Goal: Information Seeking & Learning: Check status

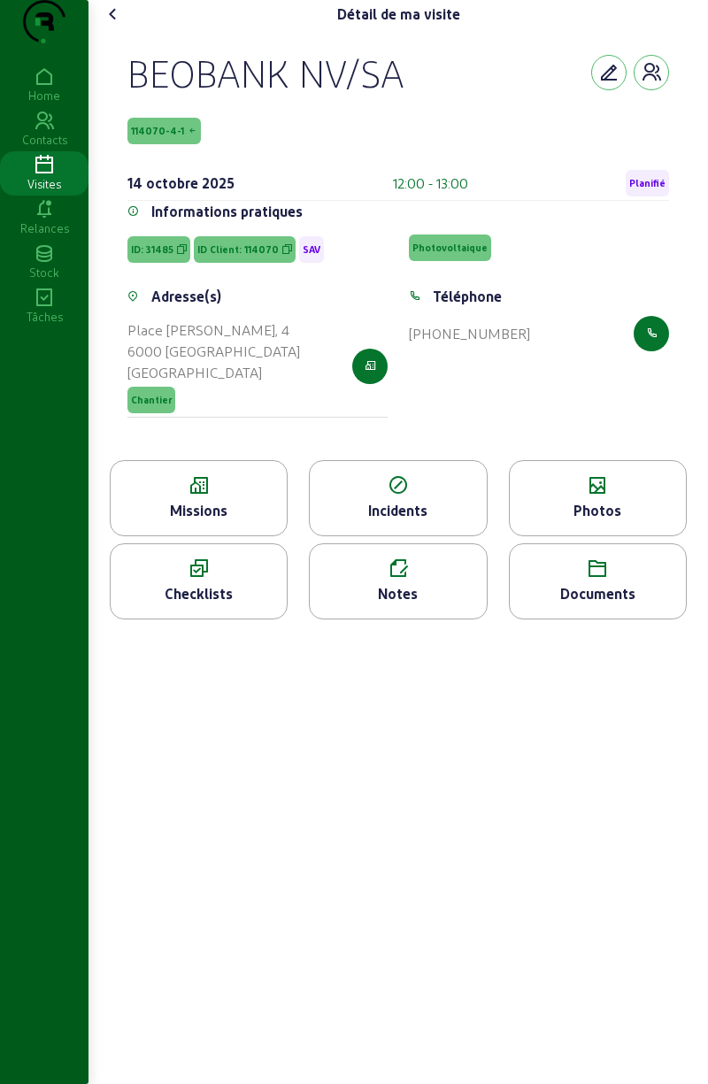
click at [380, 384] on button "button" at bounding box center [369, 366] width 35 height 35
click at [372, 374] on icon "button" at bounding box center [371, 366] width 12 height 16
click at [239, 496] on icon at bounding box center [199, 485] width 176 height 21
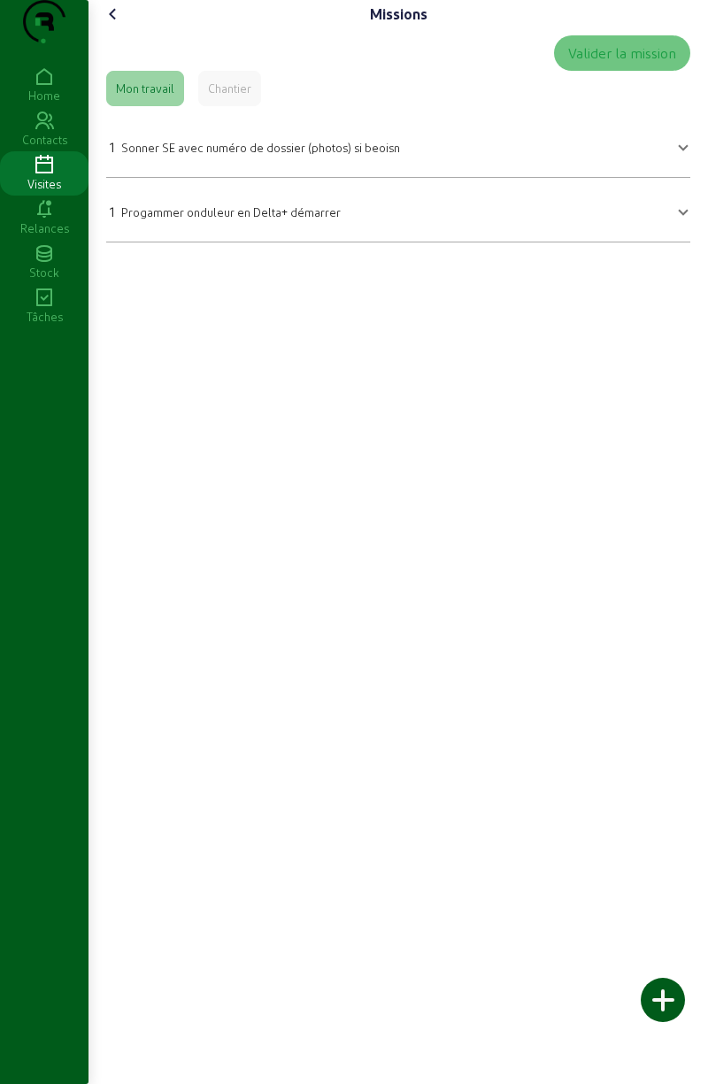
click at [124, 25] on icon at bounding box center [113, 14] width 21 height 21
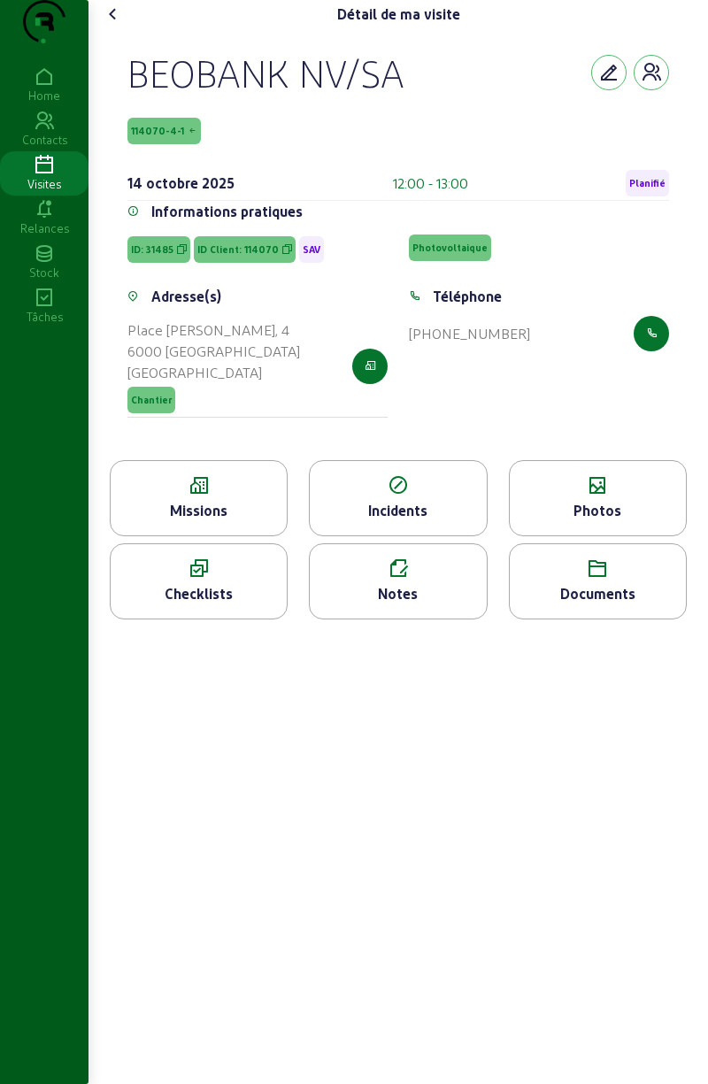
click at [641, 83] on icon "button" at bounding box center [651, 72] width 21 height 21
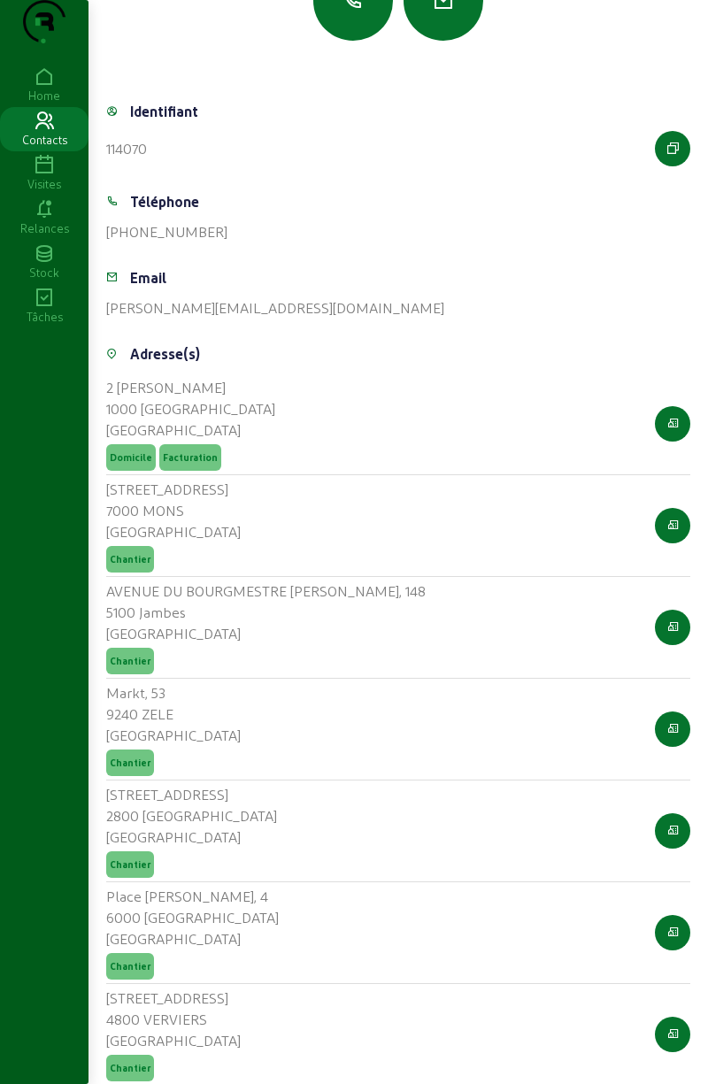
scroll to position [941, 0]
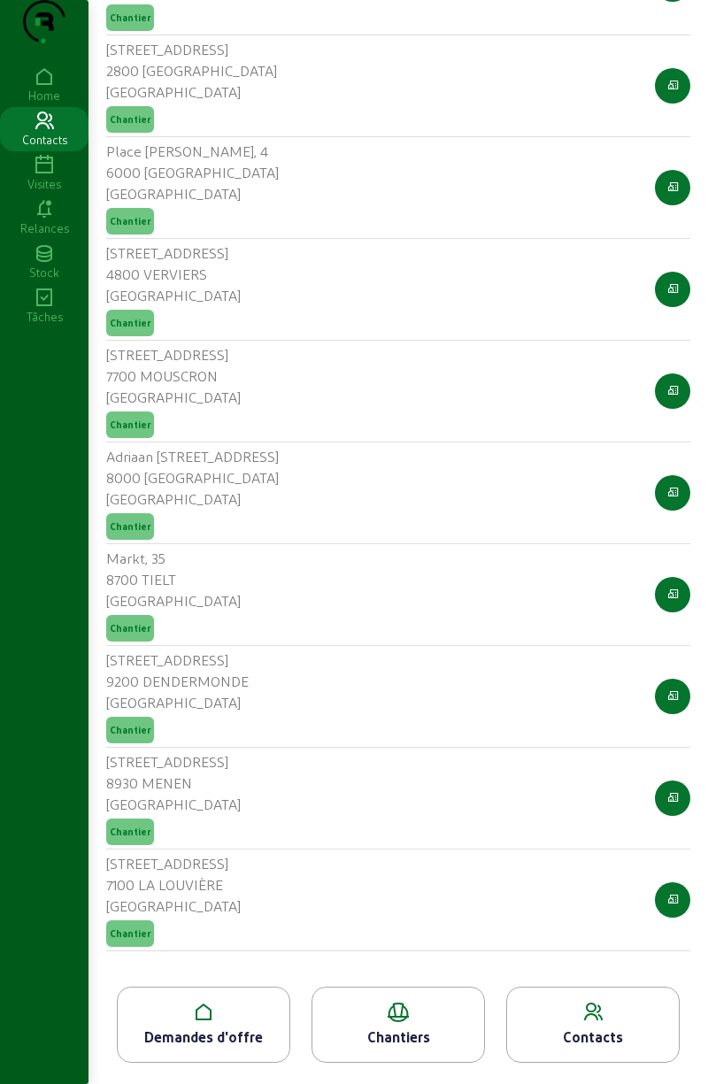
click at [419, 1018] on icon at bounding box center [398, 1012] width 172 height 21
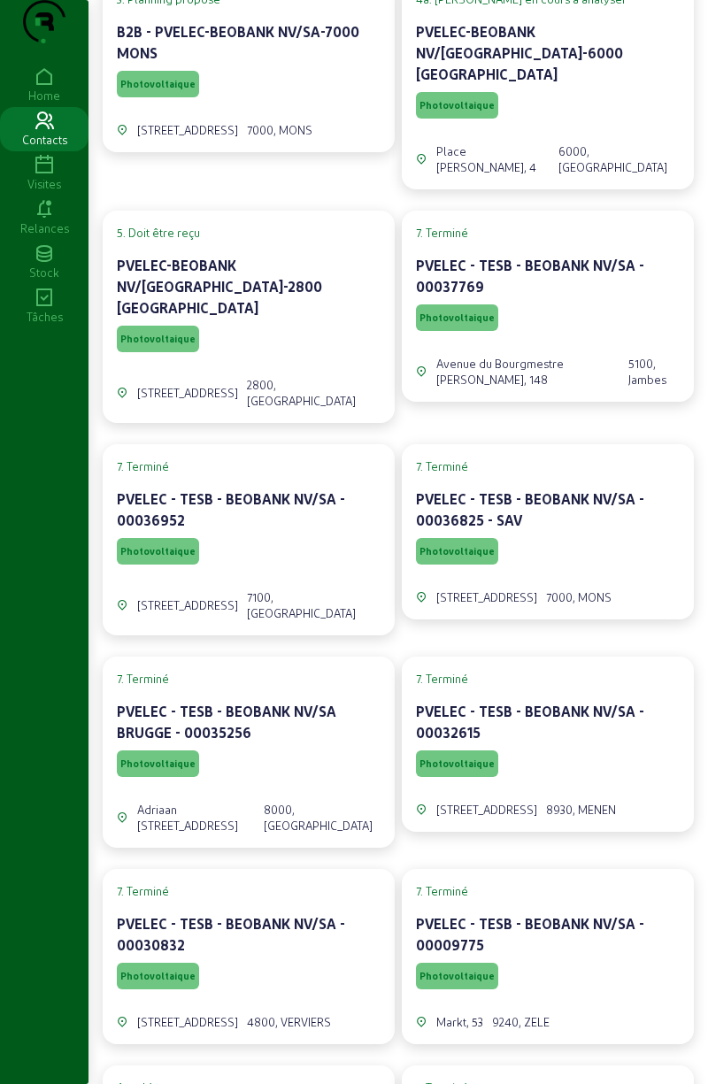
scroll to position [76, 0]
click at [618, 85] on div "PVELEC-BEOBANK NV/[GEOGRAPHIC_DATA]-6000 [GEOGRAPHIC_DATA]" at bounding box center [548, 53] width 264 height 64
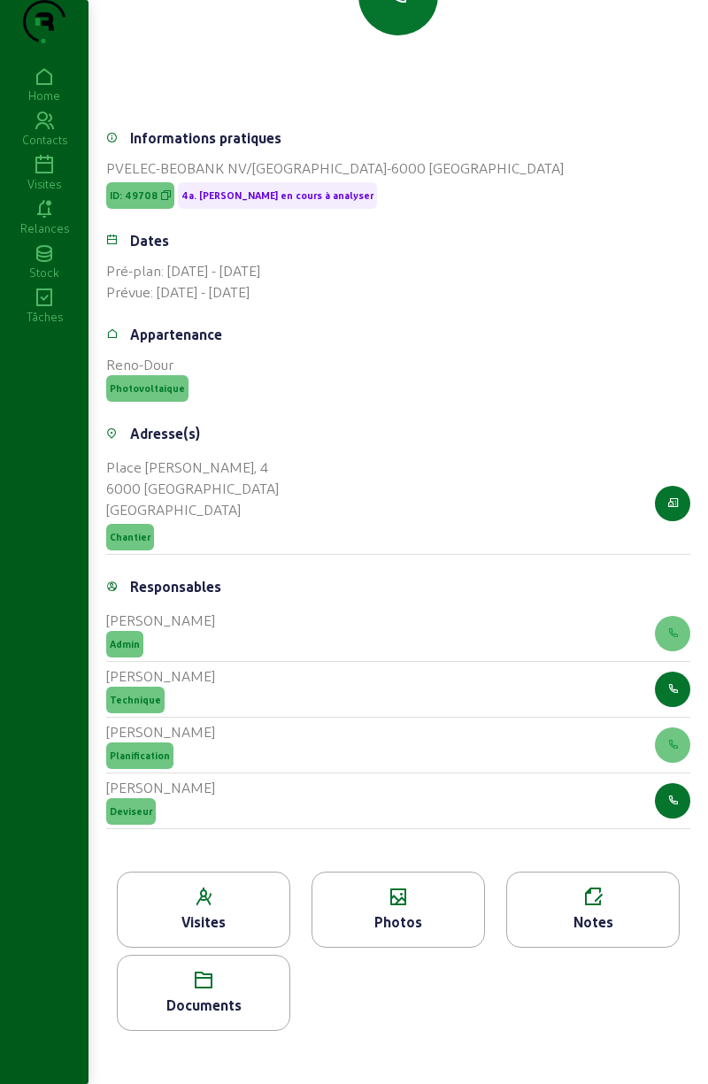
scroll to position [275, 0]
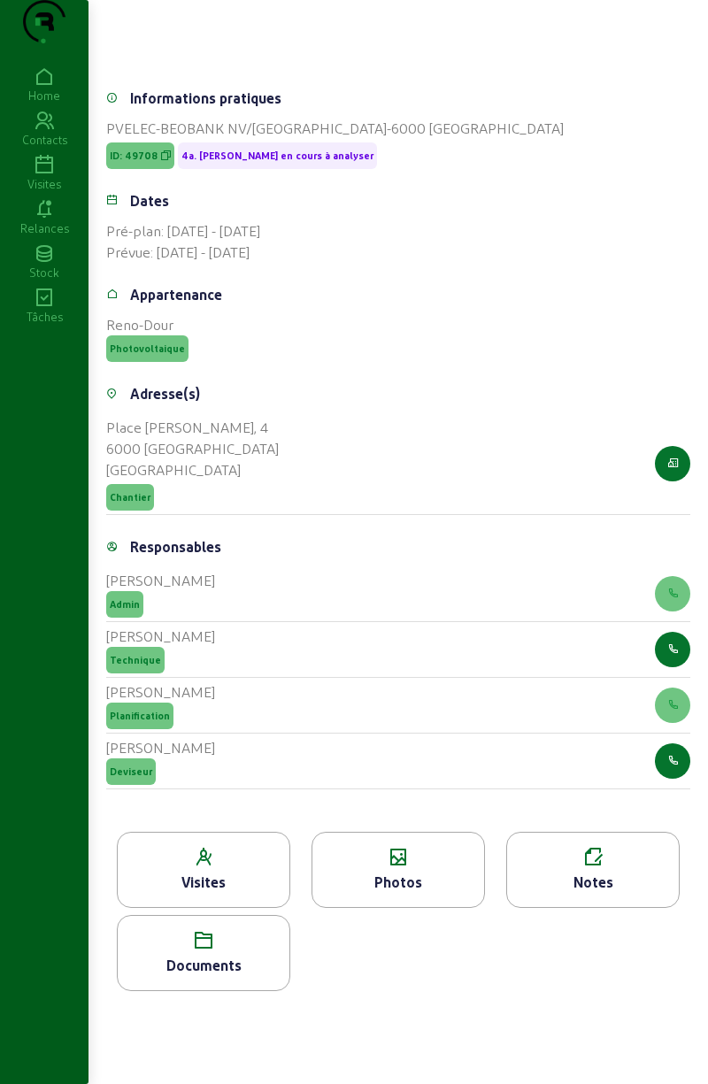
click at [254, 872] on div "Visites" at bounding box center [204, 882] width 172 height 21
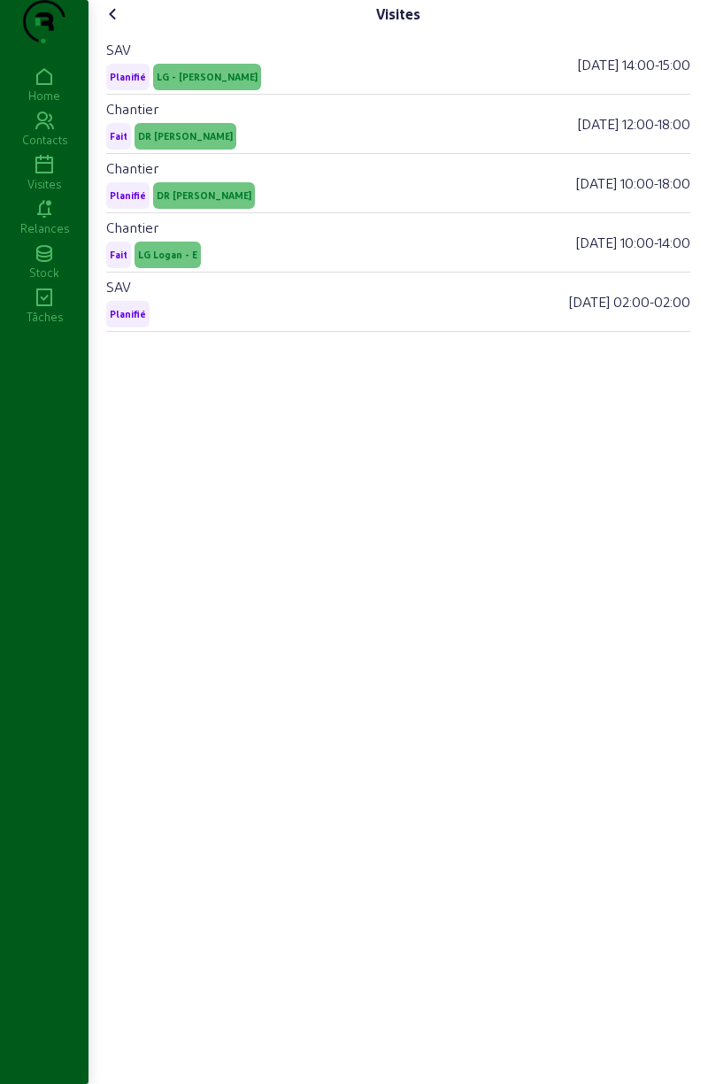
click at [127, 202] on span "Planifié" at bounding box center [128, 195] width 36 height 12
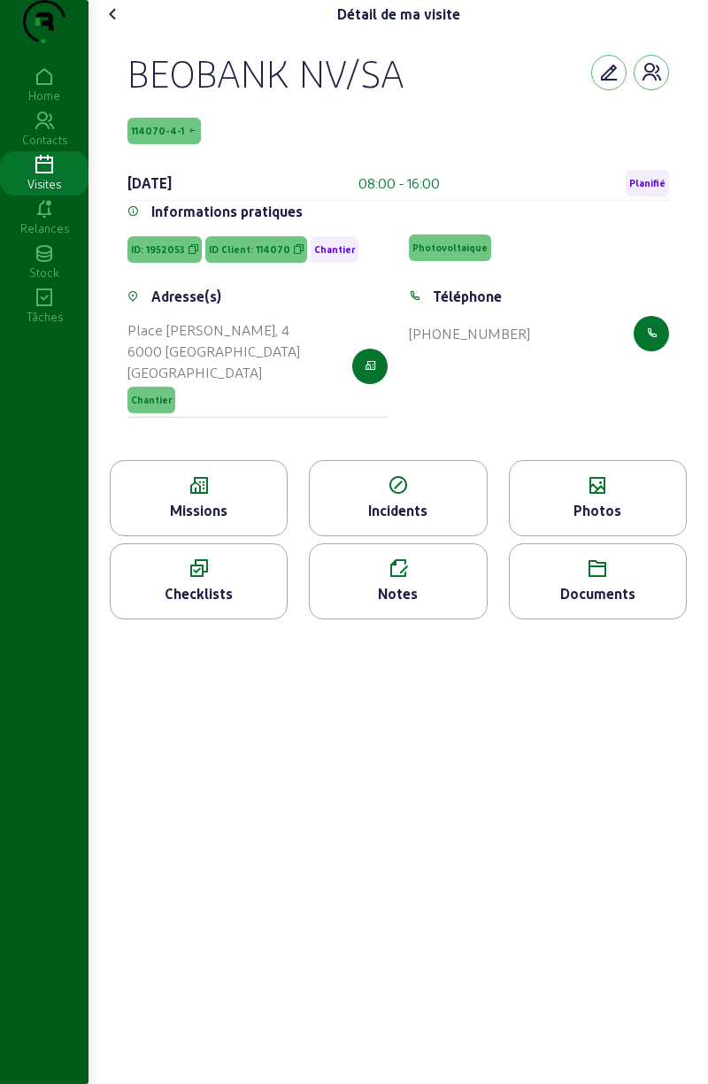
click at [238, 521] on div "Missions" at bounding box center [199, 510] width 176 height 21
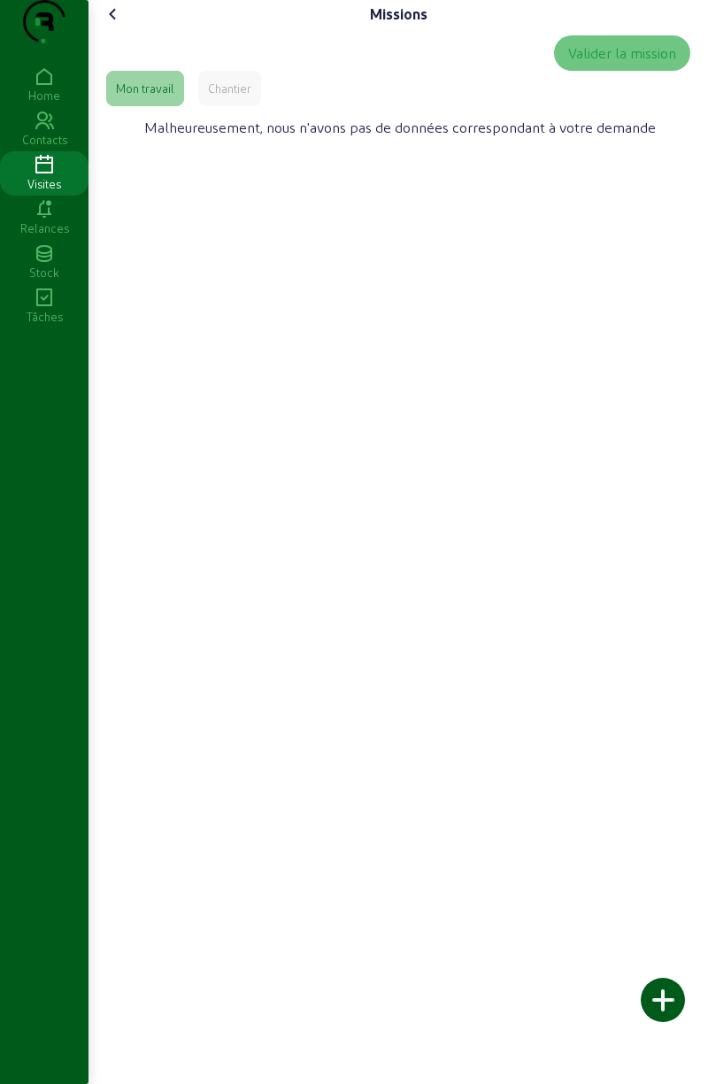
click at [227, 106] on div "Chantier" at bounding box center [229, 88] width 63 height 35
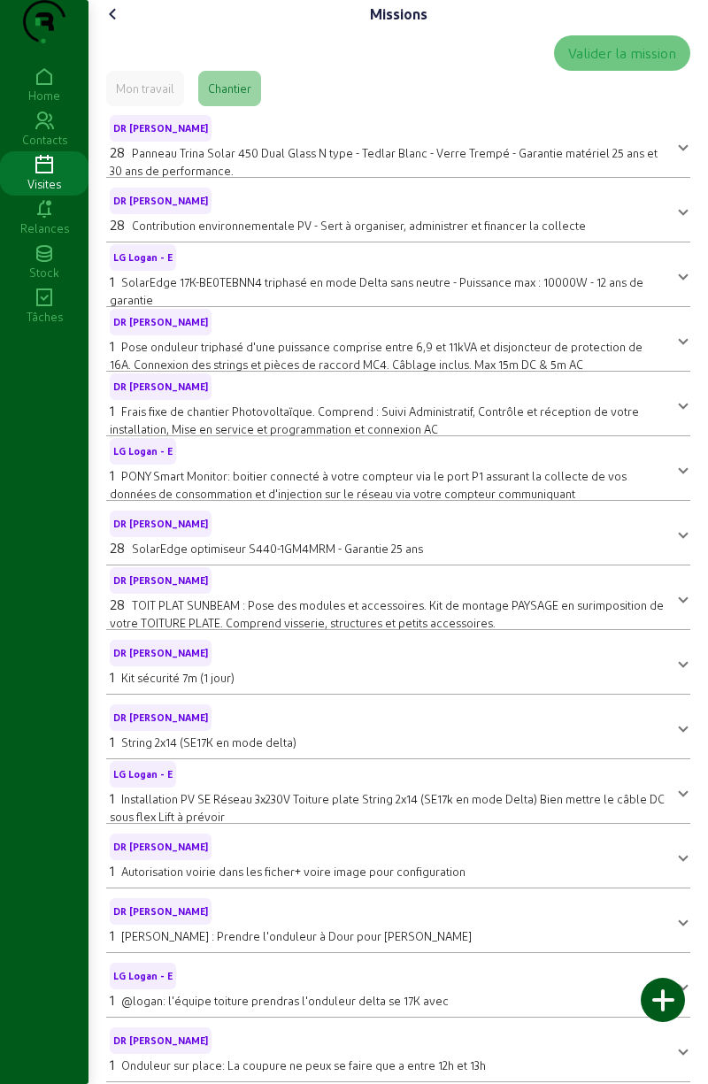
click at [117, 25] on icon at bounding box center [113, 14] width 21 height 21
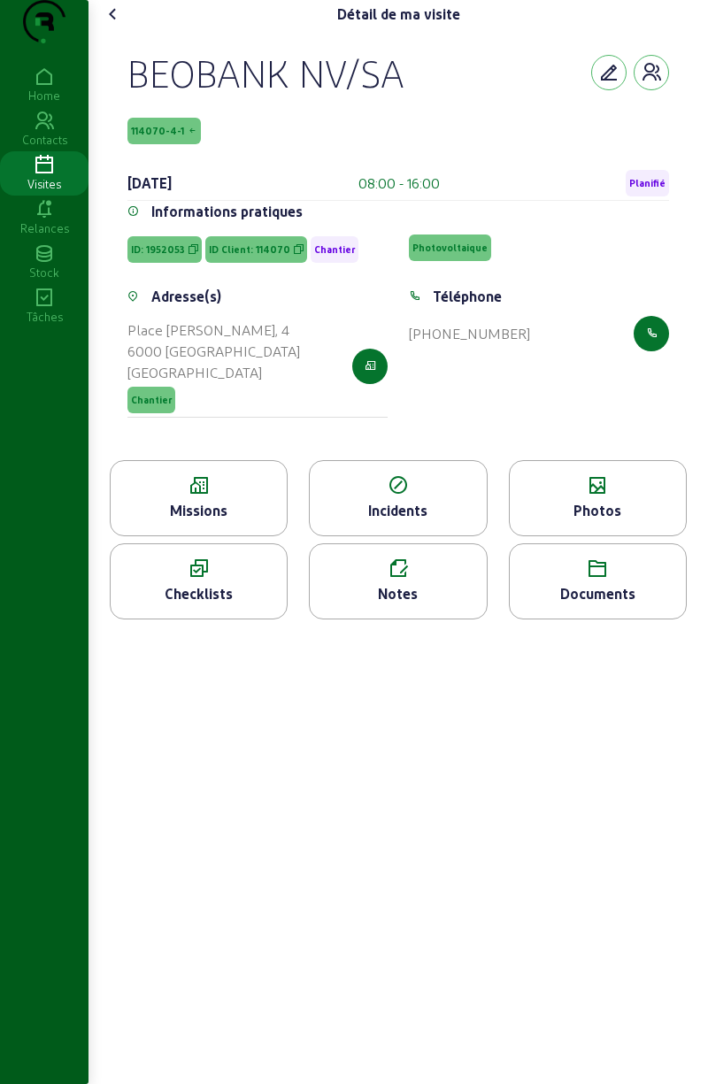
click at [435, 580] on icon at bounding box center [398, 568] width 176 height 21
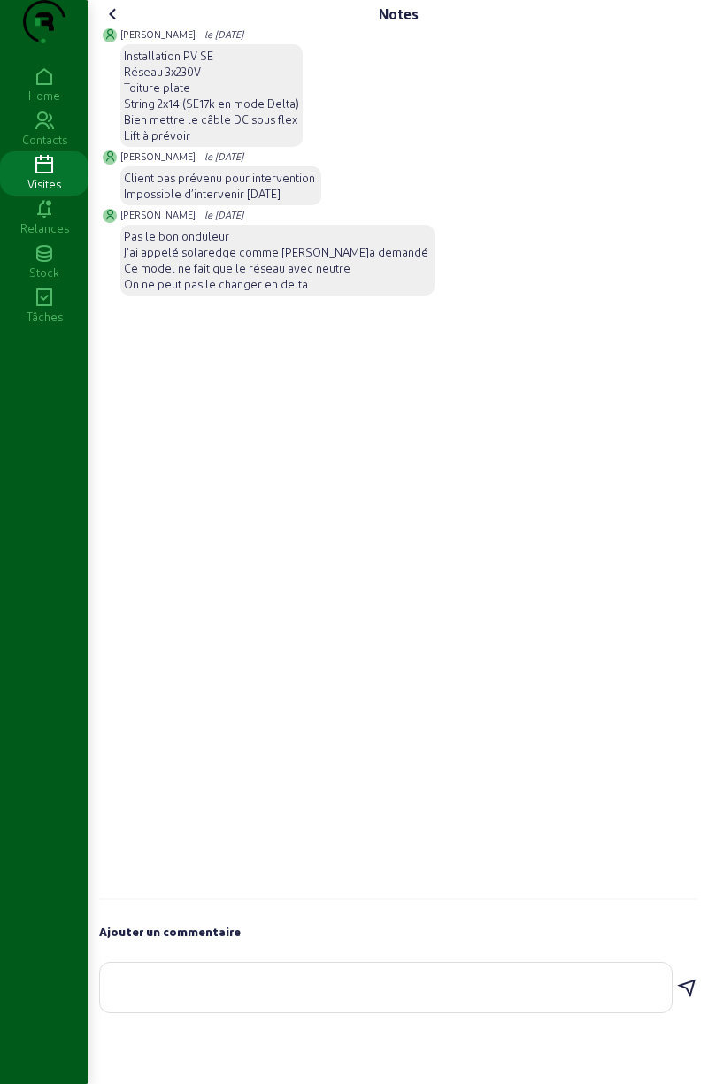
click at [117, 25] on icon at bounding box center [113, 14] width 21 height 21
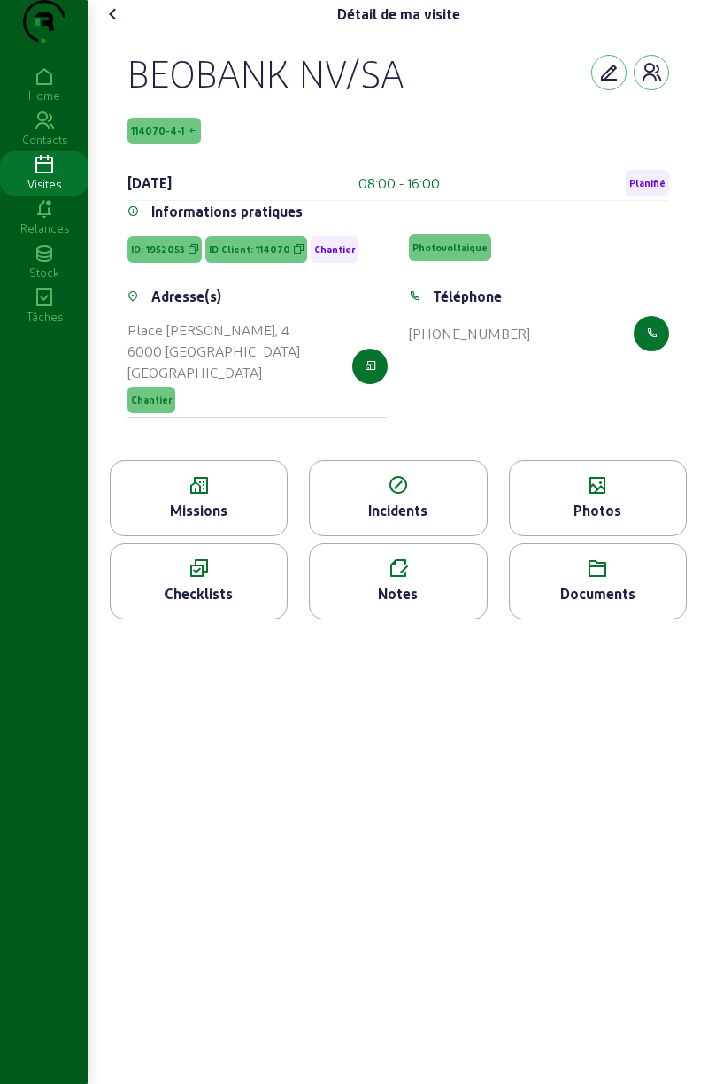
click at [127, 28] on cam-font-icon at bounding box center [113, 14] width 28 height 28
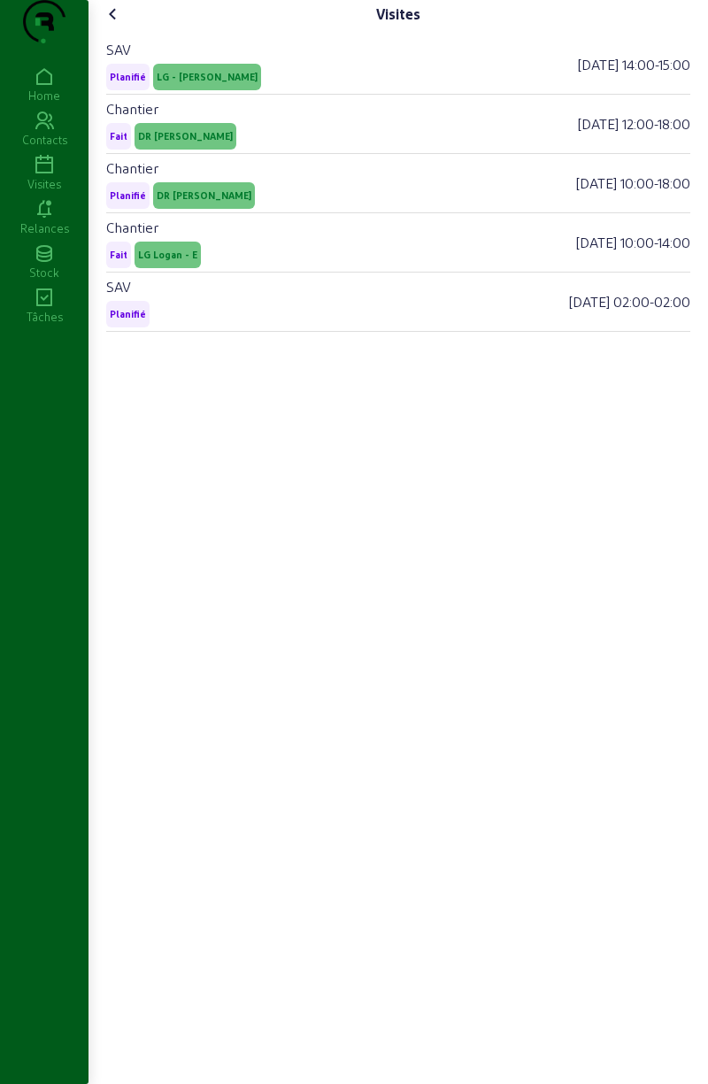
click at [223, 154] on div "Chantier Fait DR [PERSON_NAME] - E [DATE] 12:00 - 18:00" at bounding box center [398, 124] width 584 height 59
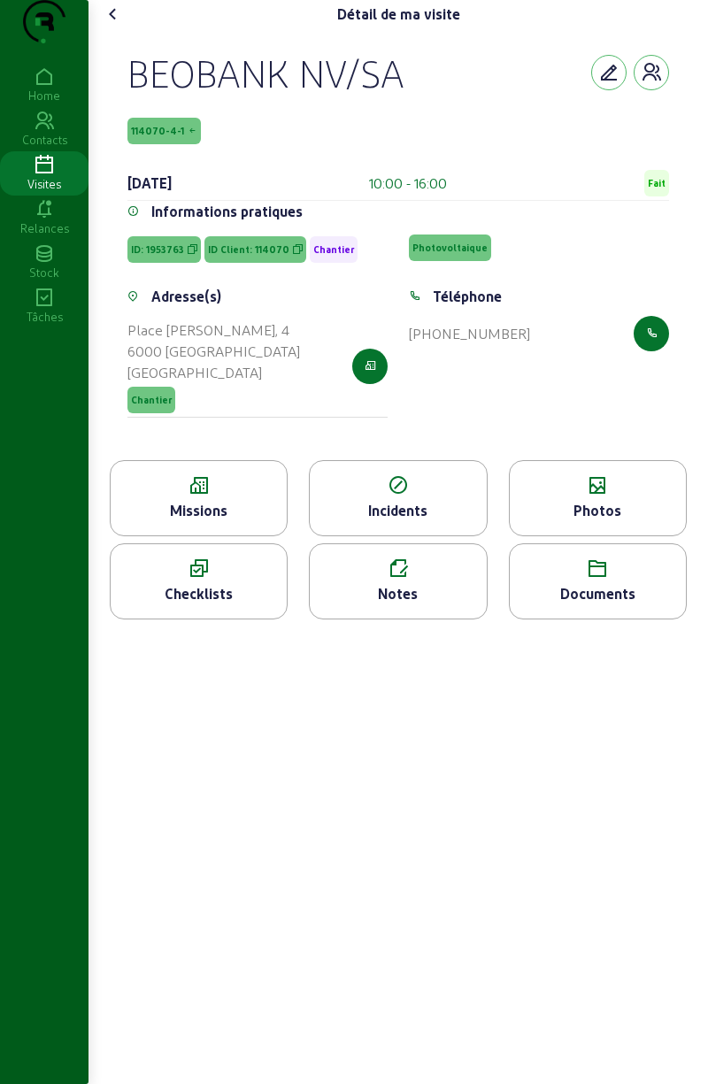
click at [184, 496] on icon at bounding box center [199, 485] width 176 height 21
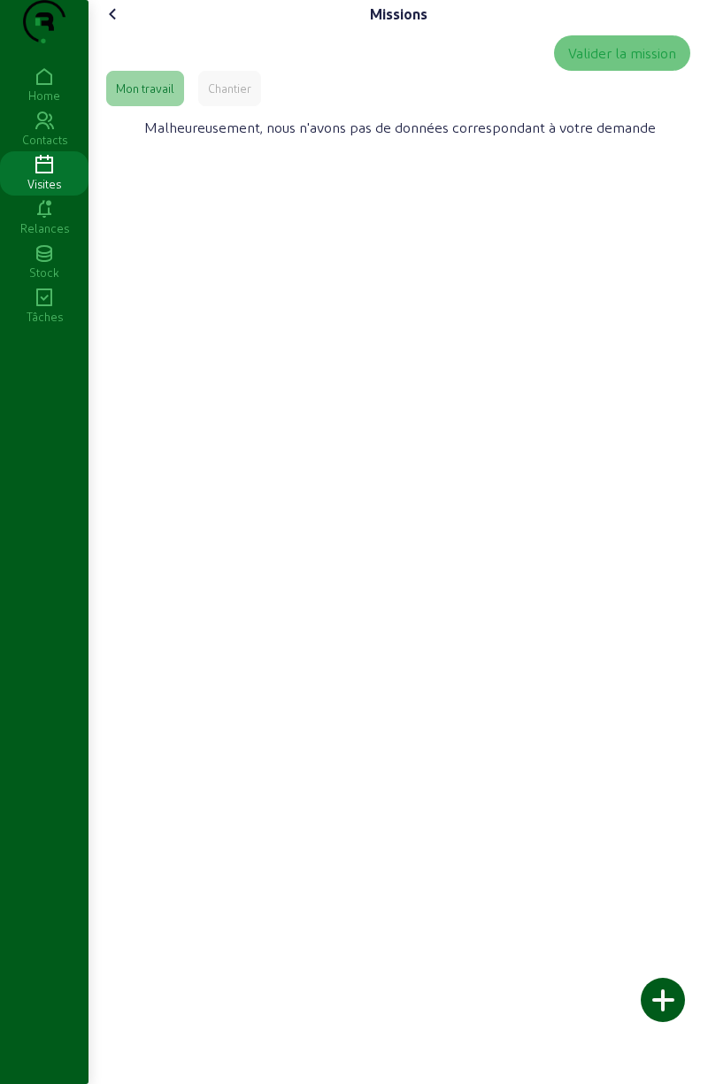
click at [211, 96] on div "Chantier" at bounding box center [229, 89] width 43 height 16
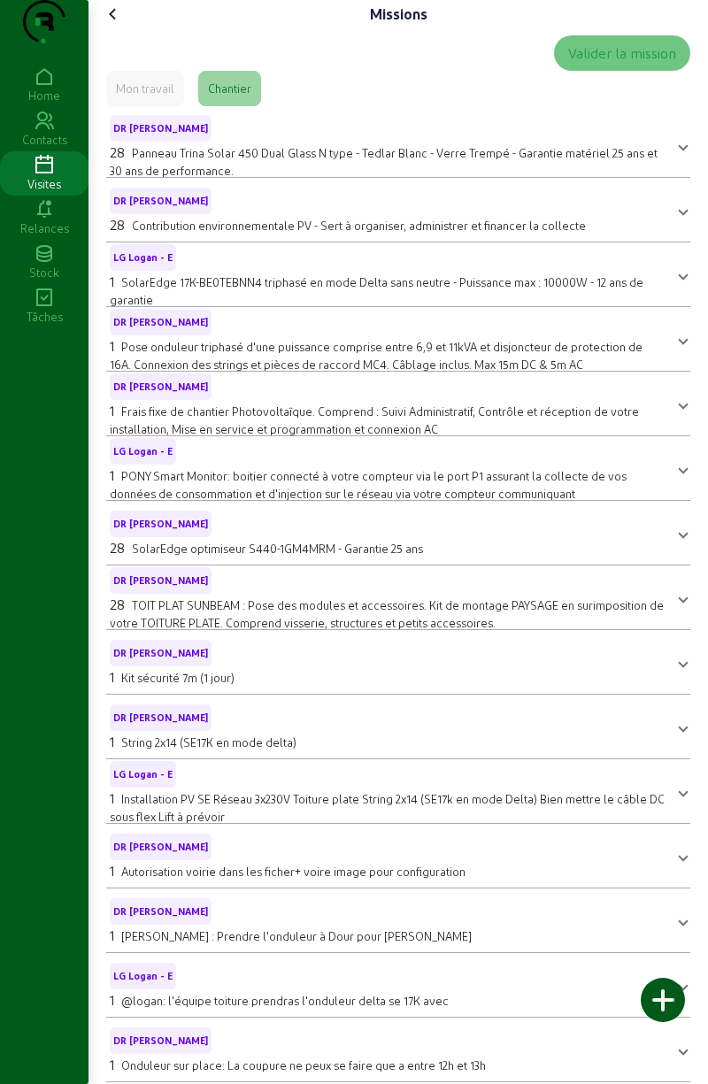
click at [111, 25] on icon at bounding box center [113, 14] width 21 height 21
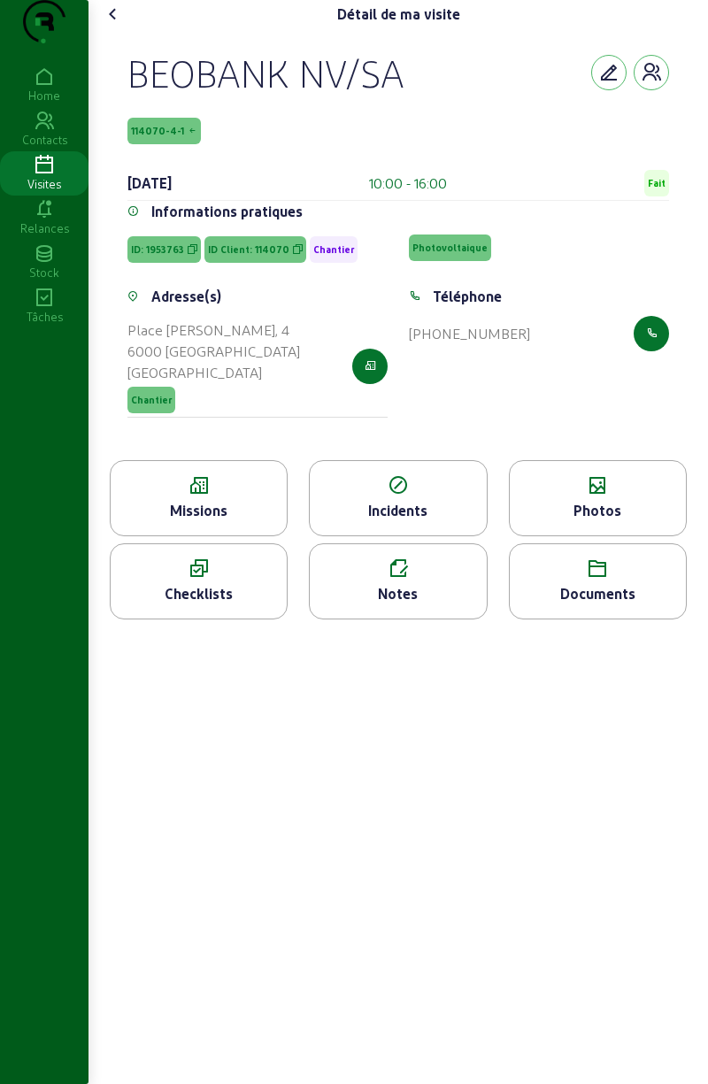
click at [124, 25] on icon at bounding box center [113, 14] width 21 height 21
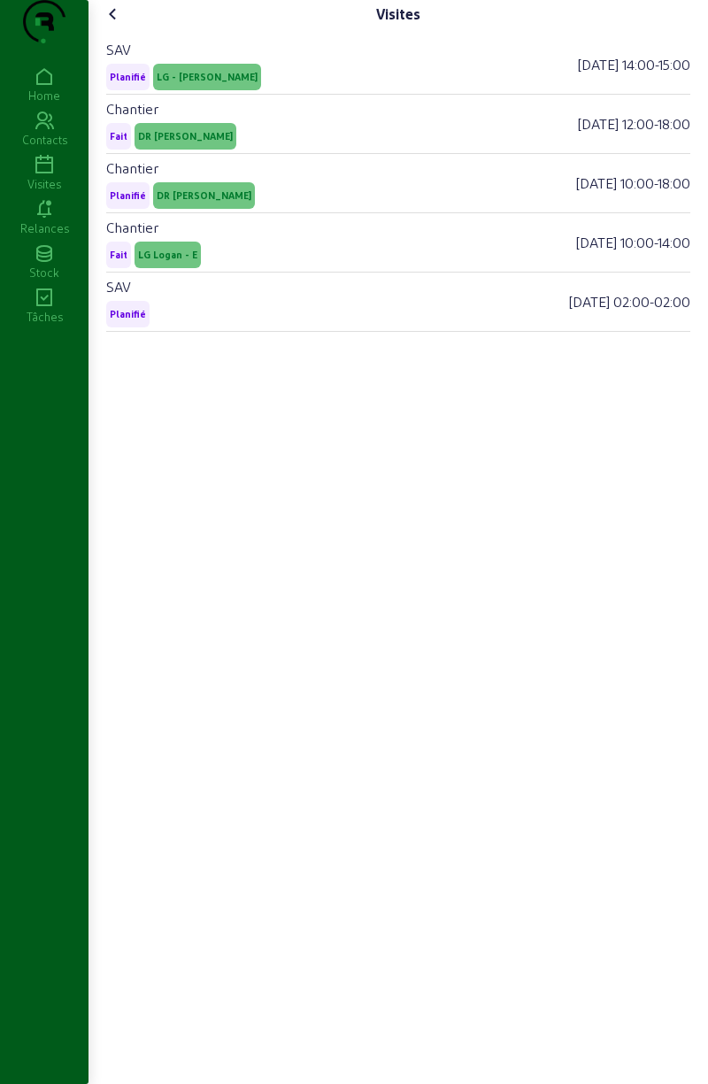
click at [173, 268] on span "LG Logan - E" at bounding box center [167, 255] width 66 height 27
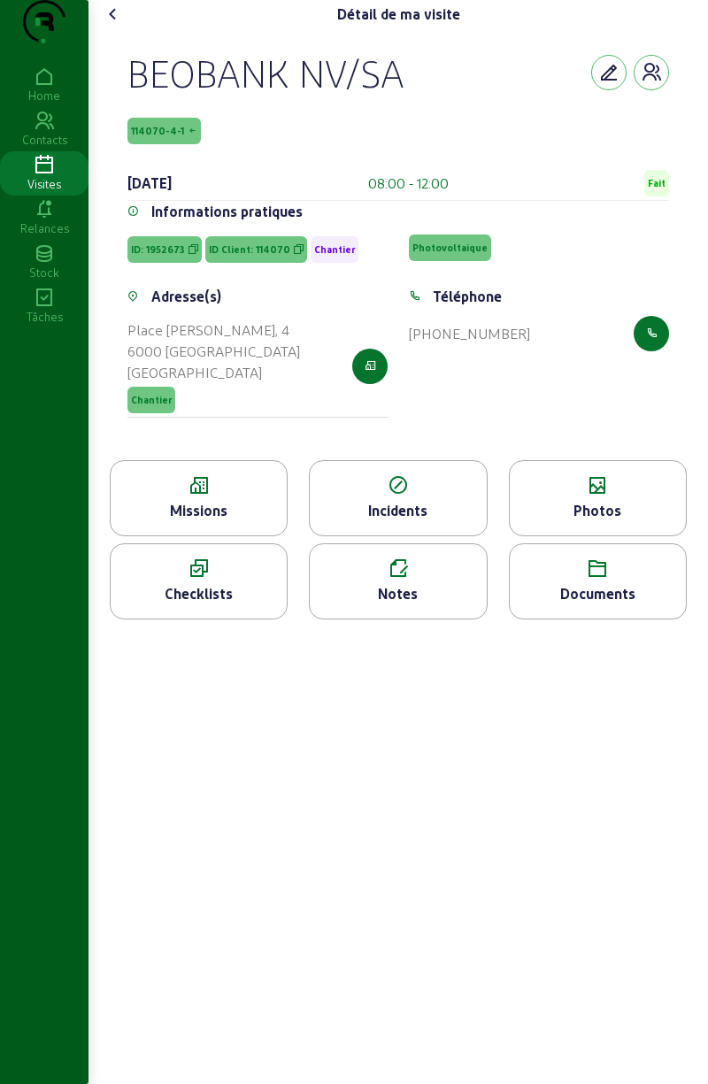
click at [434, 604] on div "Notes" at bounding box center [398, 593] width 176 height 21
